Goal: Task Accomplishment & Management: Complete application form

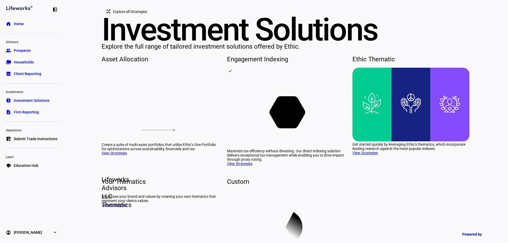
click at [22, 51] on span "Prospects" at bounding box center [22, 50] width 17 height 5
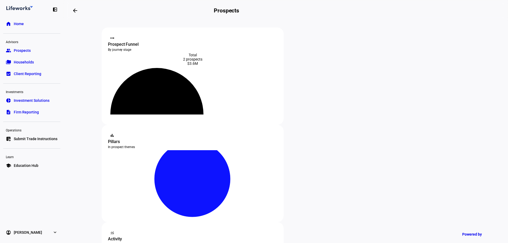
click at [35, 100] on span "Investment Solutions" at bounding box center [32, 100] width 36 height 5
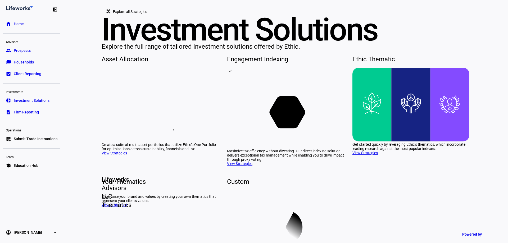
click at [20, 50] on span "Prospects" at bounding box center [22, 50] width 17 height 5
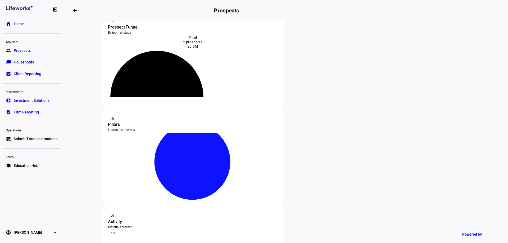
scroll to position [106, 0]
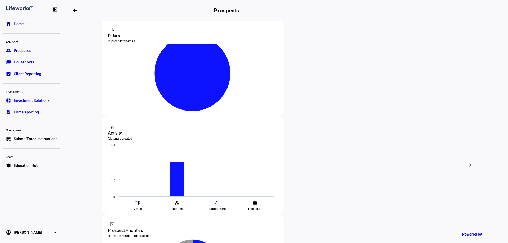
click at [327, 101] on div "edit Edit" at bounding box center [319, 100] width 23 height 7
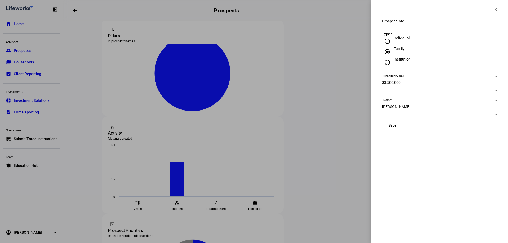
click at [397, 128] on span "Save" at bounding box center [393, 125] width 8 height 4
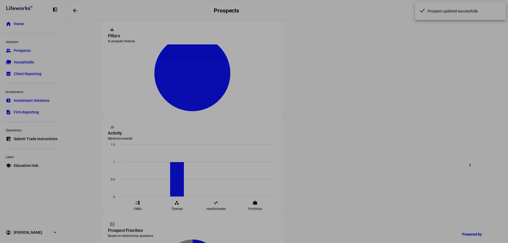
click at [489, 132] on div "Prospect Info clear Prospect Info Type * Individual Family Institution Opportun…" at bounding box center [440, 121] width 137 height 243
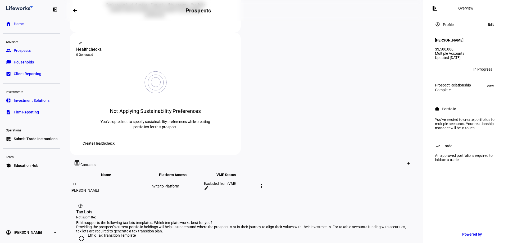
scroll to position [212, 0]
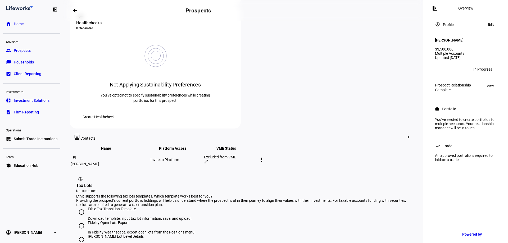
click at [80, 221] on input "Fidelity Open Lots Export In Fidelity Wealthscape, export open lots from the Po…" at bounding box center [81, 226] width 11 height 11
radio input "true"
click at [82, 235] on input "[PERSON_NAME] Lot Level Details In the [PERSON_NAME] Advisor Center, export lot…" at bounding box center [81, 240] width 11 height 11
radio input "true"
click at [80, 221] on input "Fidelity Open Lots Export In Fidelity Wealthscape, export open lots from the Po…" at bounding box center [81, 226] width 11 height 11
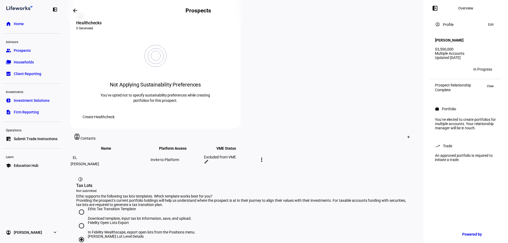
radio input "true"
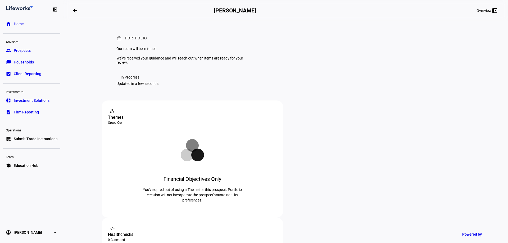
scroll to position [238, 0]
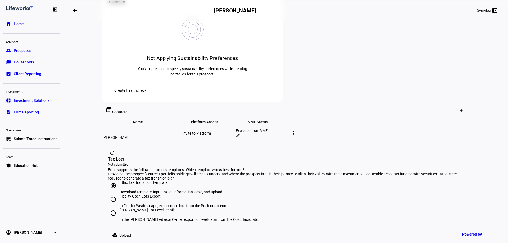
click at [113, 208] on input "[PERSON_NAME] Lot Level Details In the [PERSON_NAME] Advisor Center, export lot…" at bounding box center [113, 213] width 11 height 11
radio input "true"
click at [119, 230] on span "Upload" at bounding box center [125, 235] width 12 height 11
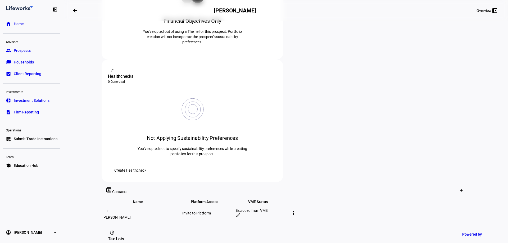
scroll to position [182, 0]
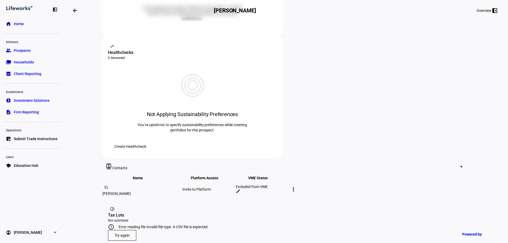
click at [127, 229] on span at bounding box center [122, 235] width 28 height 13
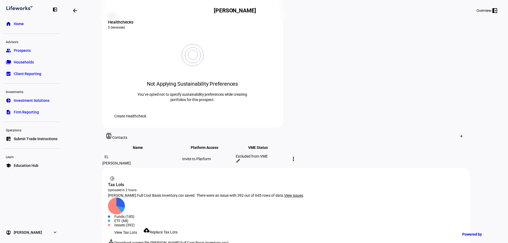
scroll to position [218, 0]
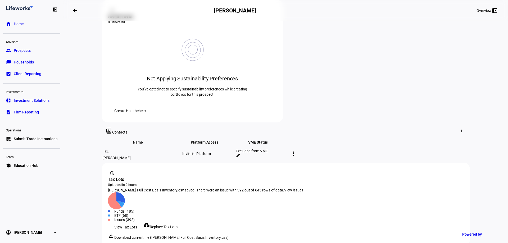
click at [289, 188] on span "View issues" at bounding box center [293, 190] width 19 height 4
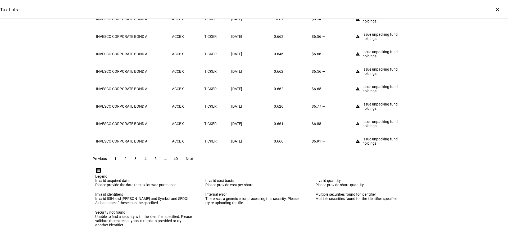
scroll to position [227, 0]
click at [198, 153] on span at bounding box center [189, 159] width 17 height 13
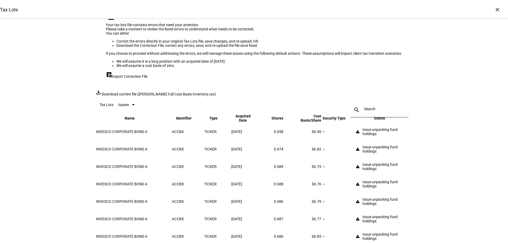
scroll to position [0, 0]
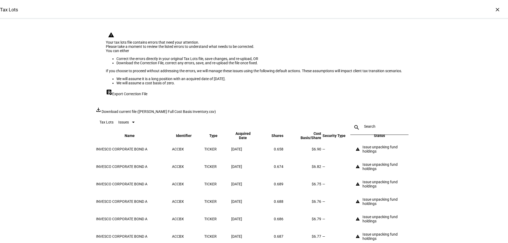
click at [138, 96] on span "Export Correction File" at bounding box center [129, 94] width 35 height 4
drag, startPoint x: 477, startPoint y: 125, endPoint x: 470, endPoint y: 127, distance: 6.6
click at [477, 125] on div "Tax Lots × warning Your tax lots file contains errors that need your attention.…" at bounding box center [254, 121] width 508 height 243
click at [473, 117] on div "Tax Lots × warning Your tax lots file contains errors that need your attention.…" at bounding box center [254, 121] width 508 height 243
click at [139, 61] on li "Correct the errors directly in your original Tax Lots file, save changes, and r…" at bounding box center [259, 59] width 286 height 4
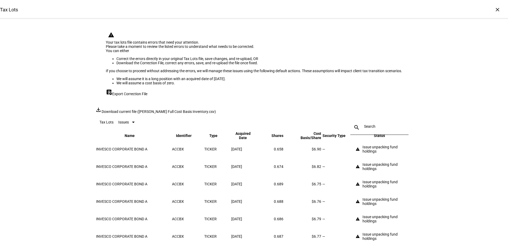
drag, startPoint x: 230, startPoint y: 15, endPoint x: 208, endPoint y: 17, distance: 22.3
click at [230, 16] on div "Tax Lots ×" at bounding box center [254, 9] width 508 height 19
click at [496, 9] on div "×" at bounding box center [498, 9] width 8 height 8
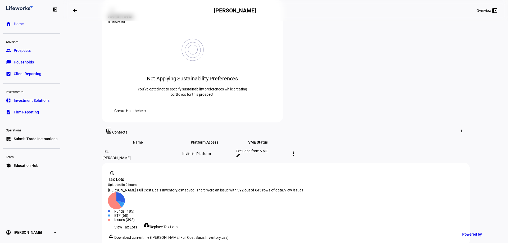
click at [159, 225] on span "Replace Tax Lots" at bounding box center [164, 227] width 28 height 4
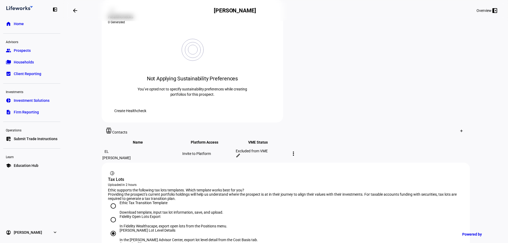
radio input "true"
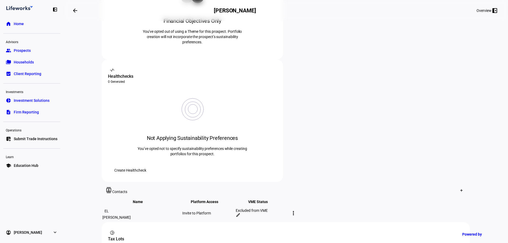
scroll to position [182, 0]
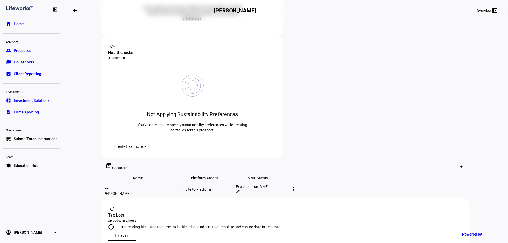
click at [124, 234] on span "Try again" at bounding box center [122, 236] width 15 height 4
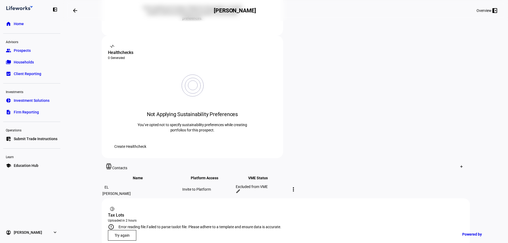
click at [128, 229] on span at bounding box center [122, 235] width 28 height 13
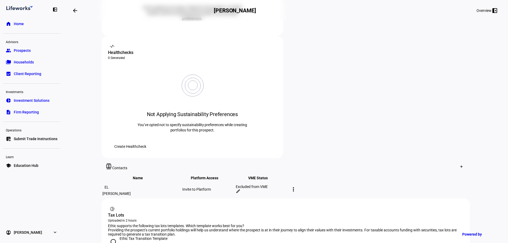
radio input "true"
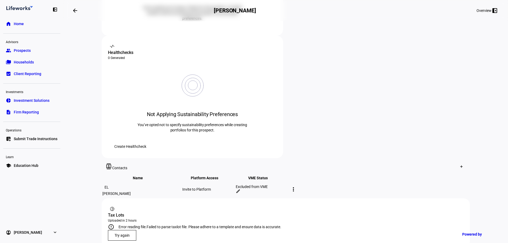
click at [117, 234] on span "Try again" at bounding box center [122, 236] width 15 height 4
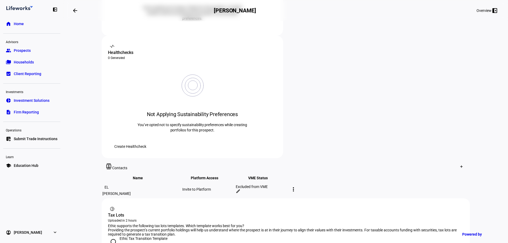
radio input "true"
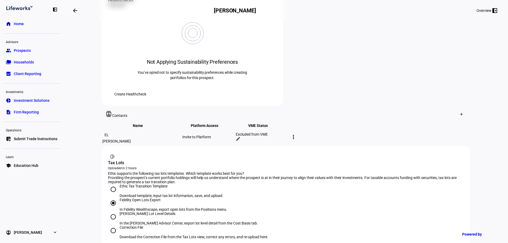
scroll to position [235, 0]
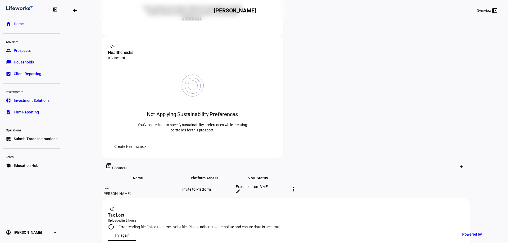
scroll to position [23, 0]
